Goal: Information Seeking & Learning: Check status

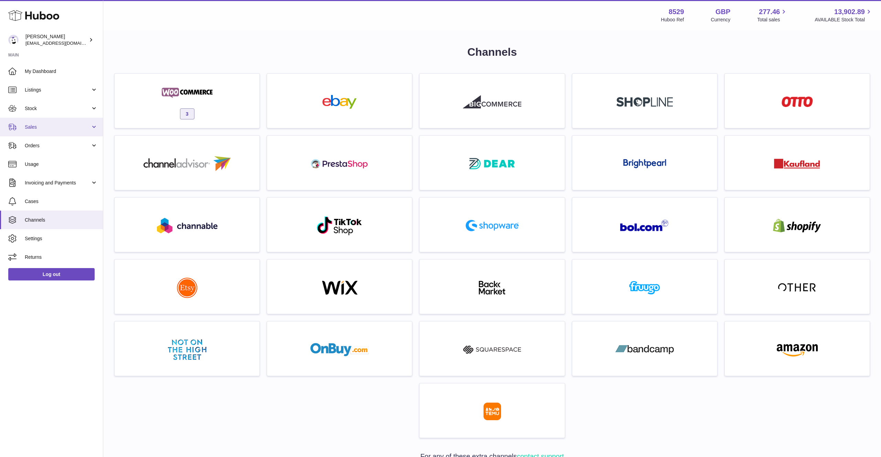
click at [45, 121] on link "Sales" at bounding box center [51, 127] width 103 height 19
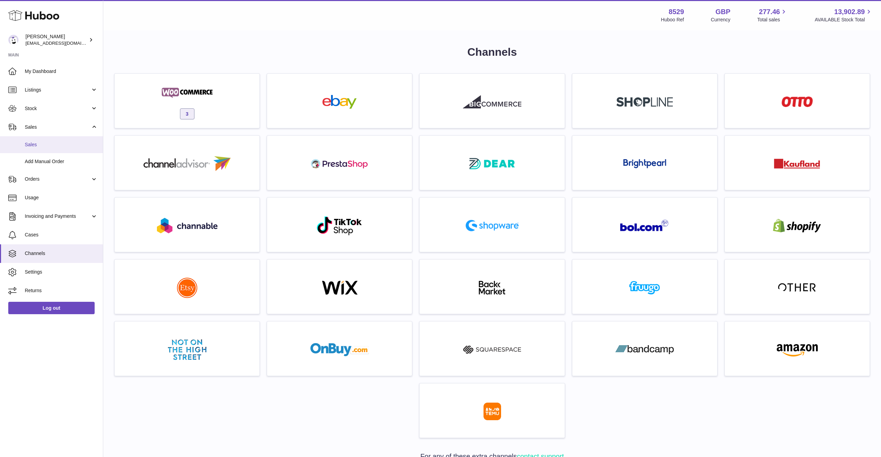
click at [59, 145] on span "Sales" at bounding box center [61, 144] width 73 height 7
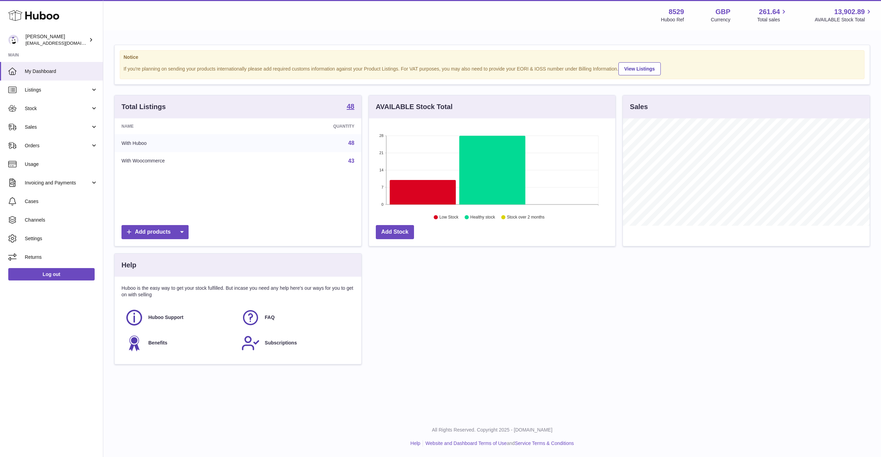
scroll to position [107, 247]
click at [61, 127] on span "Sales" at bounding box center [58, 127] width 66 height 7
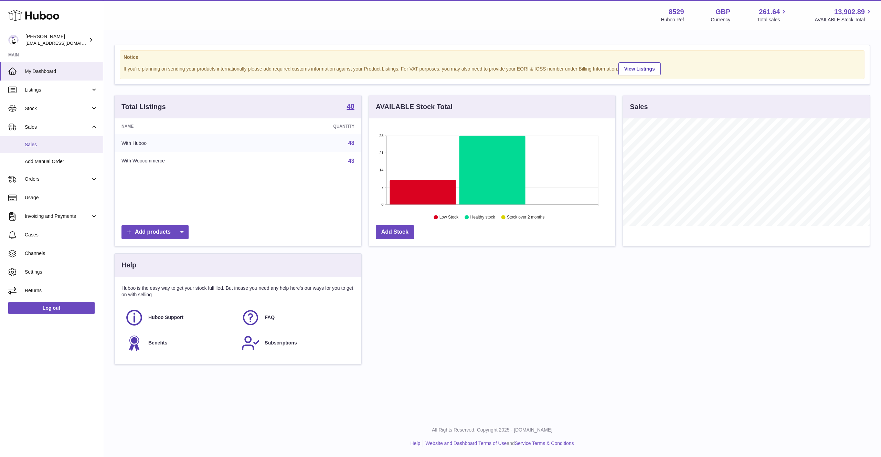
click at [59, 139] on link "Sales" at bounding box center [51, 144] width 103 height 17
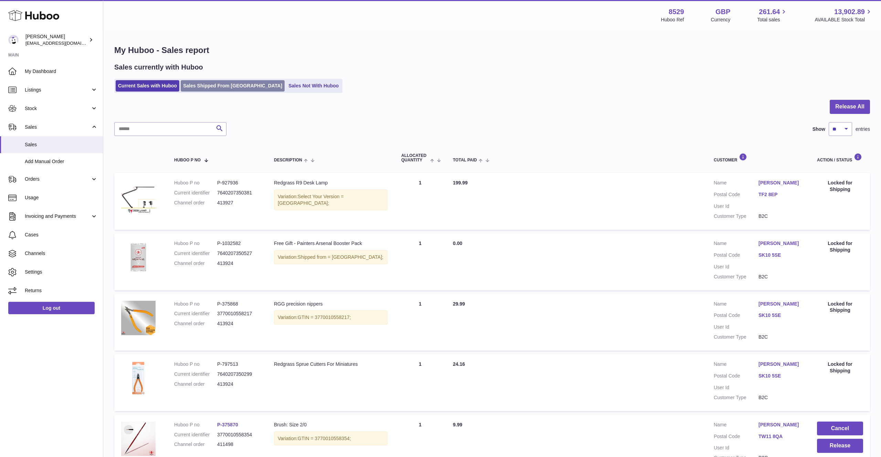
click at [234, 89] on link "Sales Shipped From Huboo" at bounding box center [233, 85] width 104 height 11
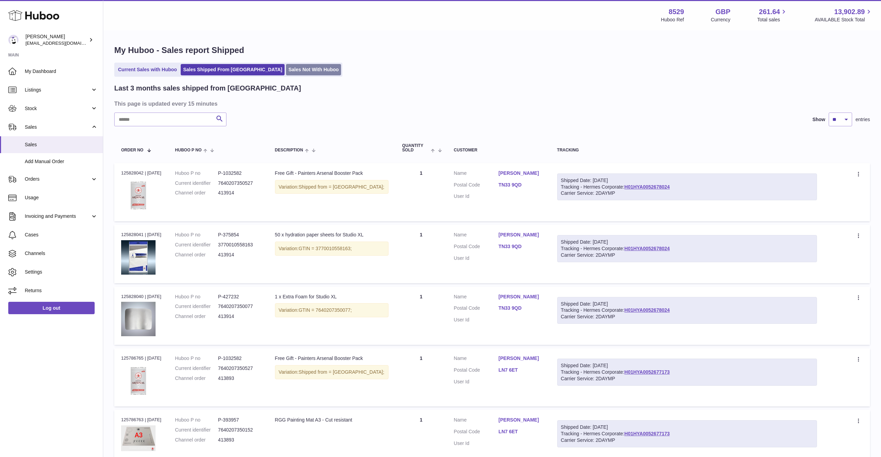
click at [286, 71] on link "Sales Not With Huboo" at bounding box center [313, 69] width 55 height 11
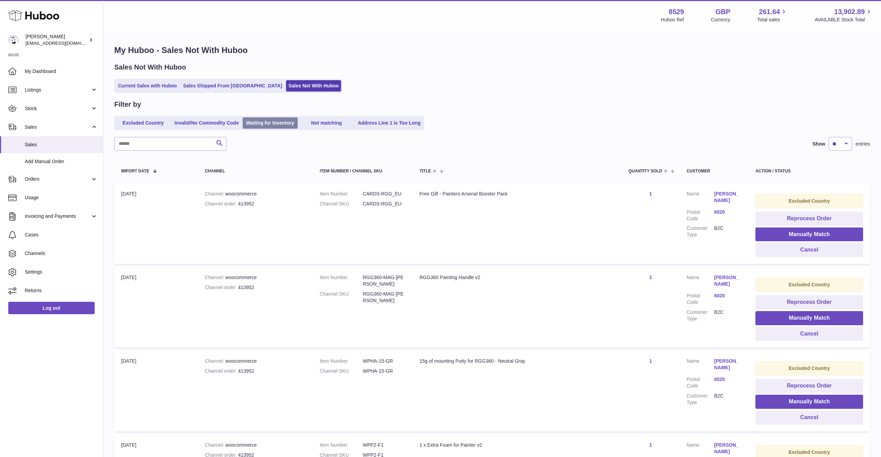
click at [260, 124] on link "Waiting for Inventory" at bounding box center [270, 122] width 55 height 11
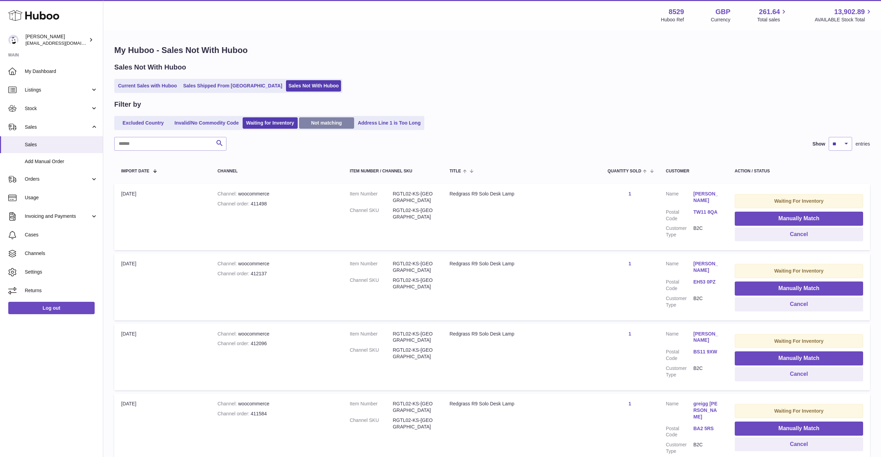
click at [337, 124] on link "Not matching" at bounding box center [326, 122] width 55 height 11
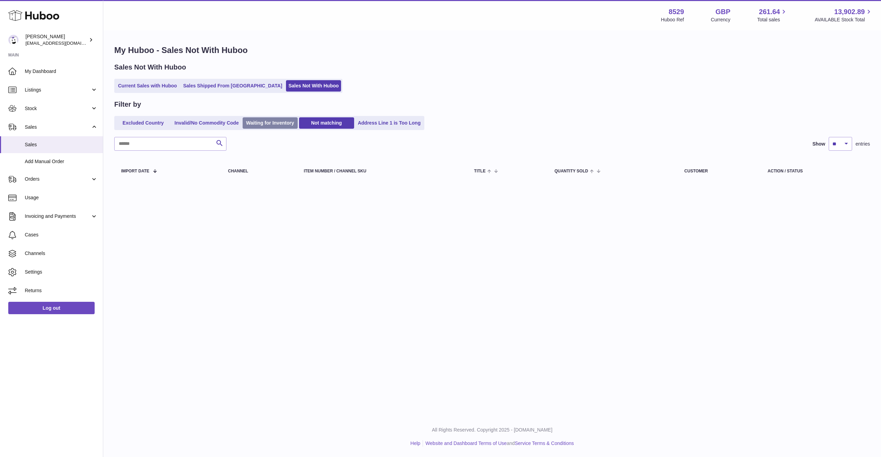
click at [281, 123] on link "Waiting for Inventory" at bounding box center [270, 122] width 55 height 11
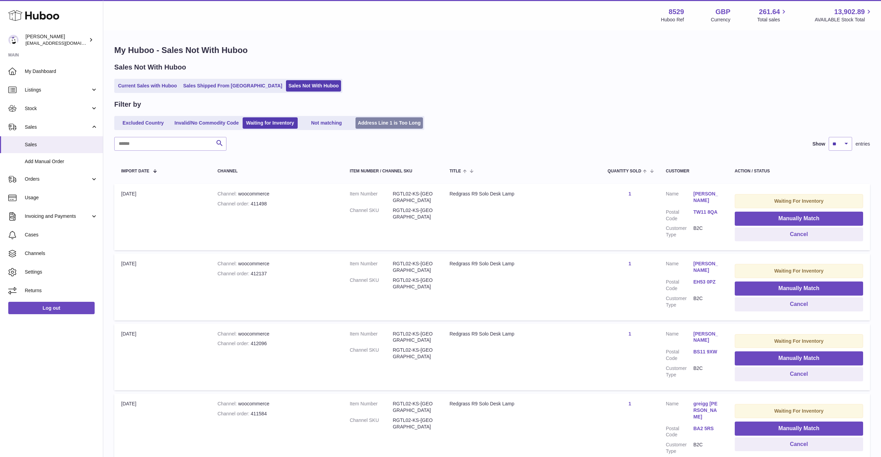
click at [400, 126] on link "Address Line 1 is Too Long" at bounding box center [390, 122] width 68 height 11
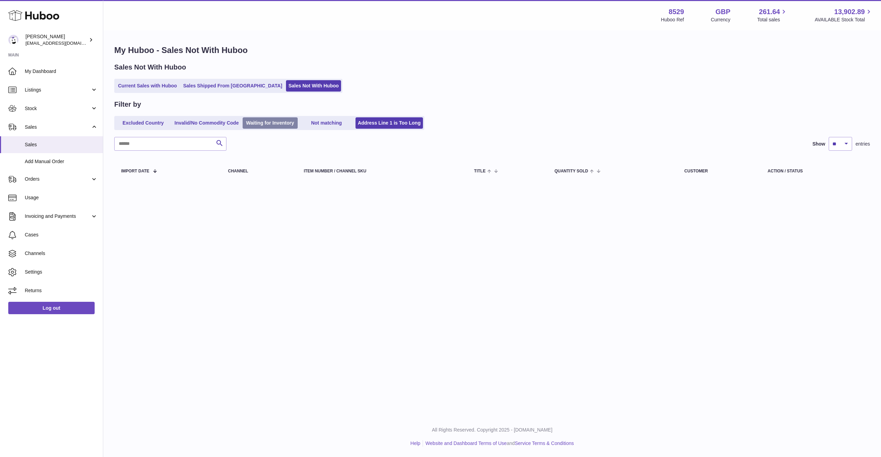
click at [270, 123] on link "Waiting for Inventory" at bounding box center [270, 122] width 55 height 11
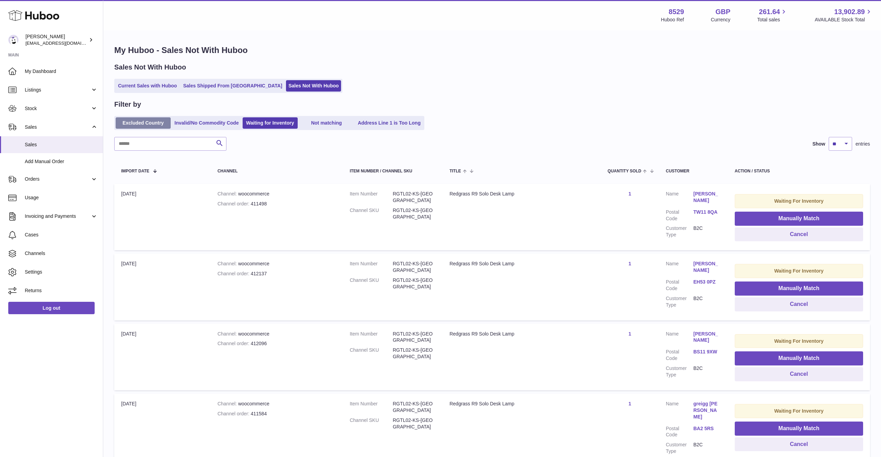
click at [139, 126] on link "Excluded Country" at bounding box center [143, 122] width 55 height 11
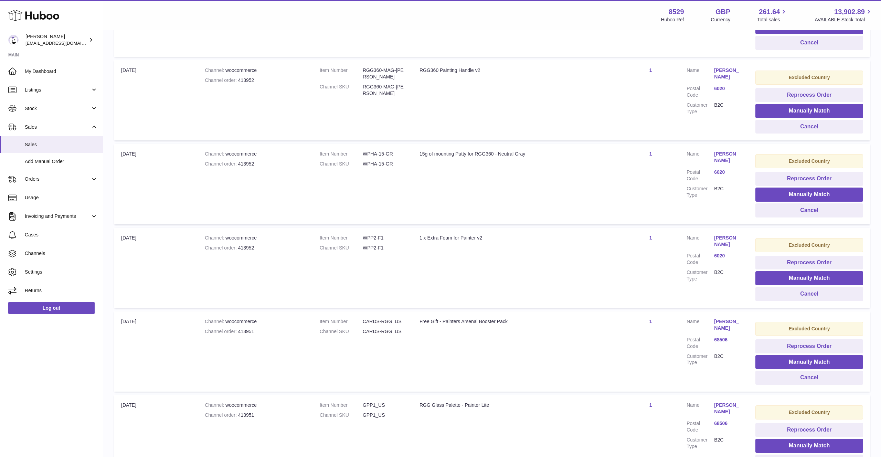
scroll to position [12, 0]
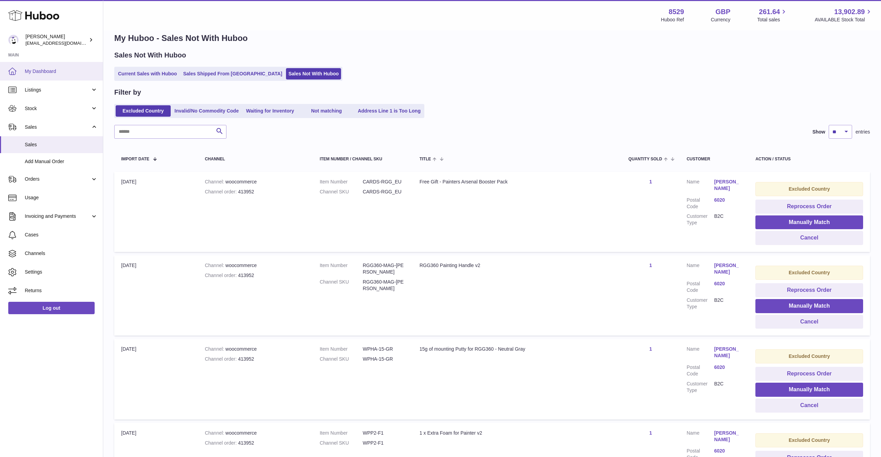
click at [74, 67] on link "My Dashboard" at bounding box center [51, 71] width 103 height 19
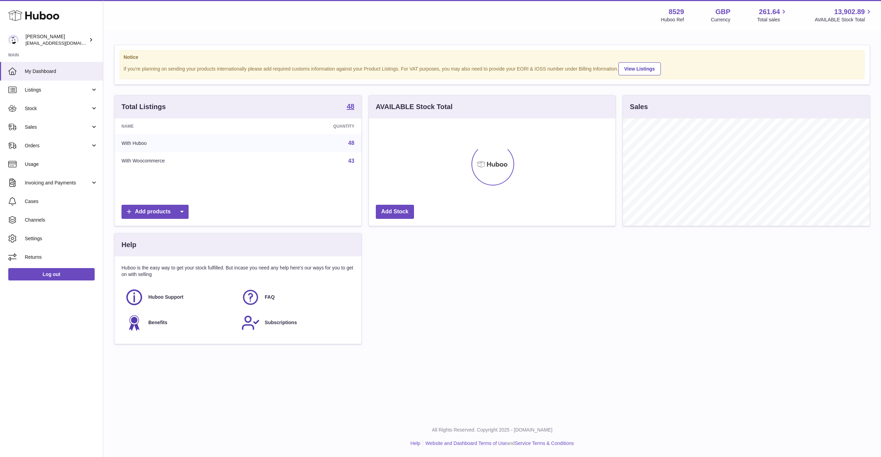
scroll to position [107, 247]
